Goal: Information Seeking & Learning: Check status

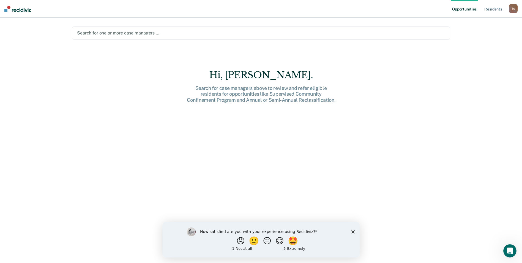
click at [113, 33] on div at bounding box center [261, 33] width 368 height 6
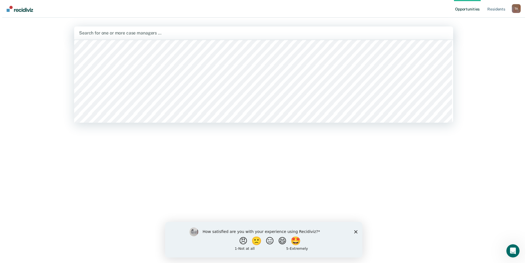
scroll to position [348, 0]
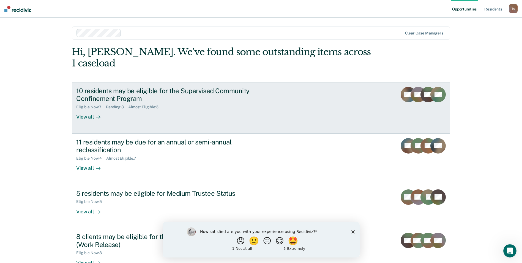
click at [77, 109] on div "View all" at bounding box center [91, 114] width 31 height 11
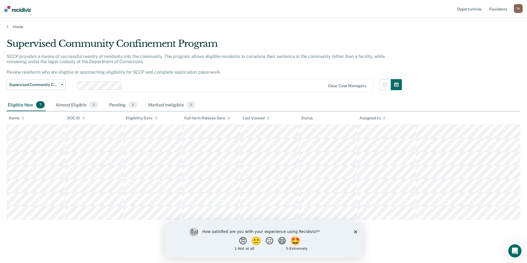
click at [356, 232] on icon "Close survey" at bounding box center [355, 231] width 3 height 3
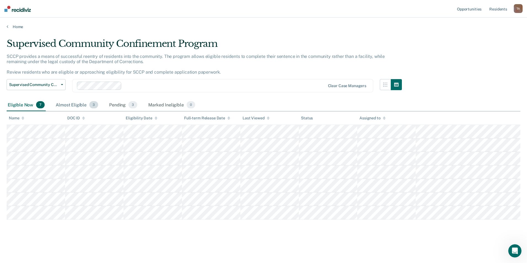
click at [73, 107] on div "Almost Eligible 3" at bounding box center [77, 105] width 45 height 12
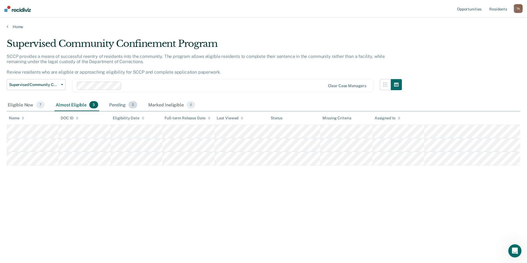
click at [112, 107] on div "Pending 3" at bounding box center [123, 105] width 30 height 12
click at [17, 105] on div "Eligible Now 7" at bounding box center [26, 105] width 39 height 12
